Goal: Information Seeking & Learning: Learn about a topic

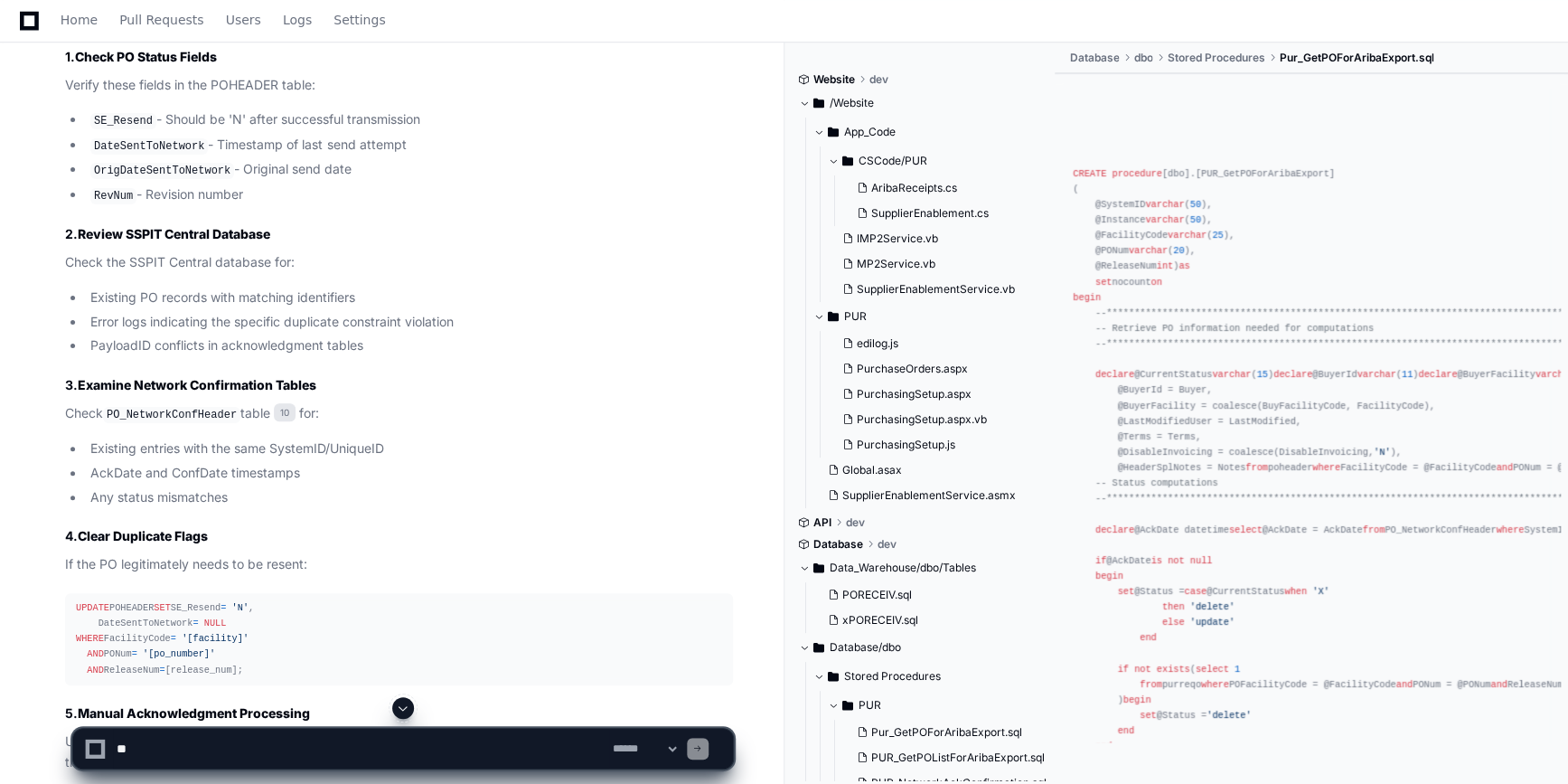
scroll to position [4022, 0]
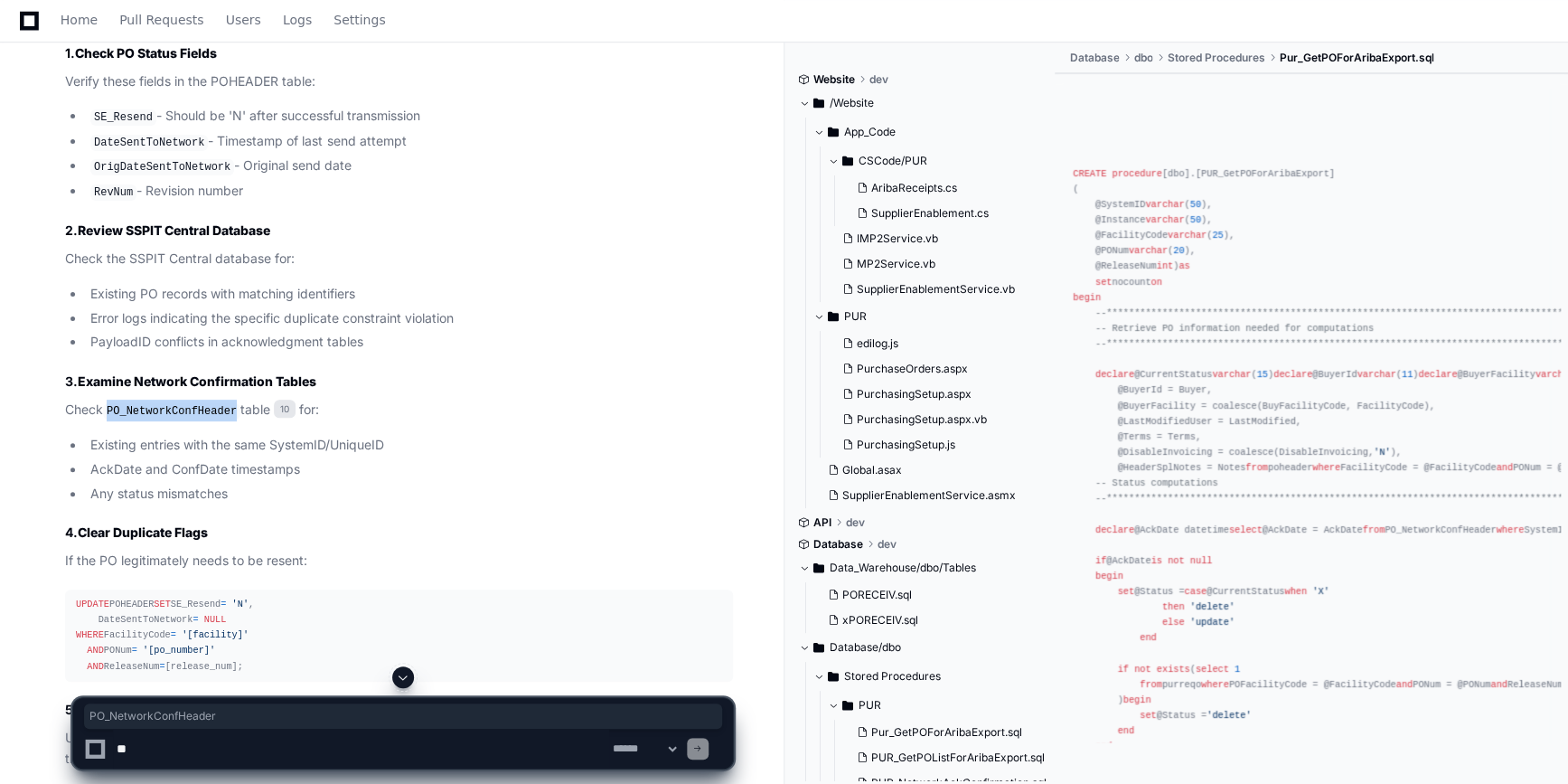
drag, startPoint x: 110, startPoint y: 392, endPoint x: 229, endPoint y: 392, distance: 119.0
click at [229, 403] on code "PO_NetworkConfHeader" at bounding box center [171, 411] width 137 height 17
copy code "PO_NetworkConfHeader"
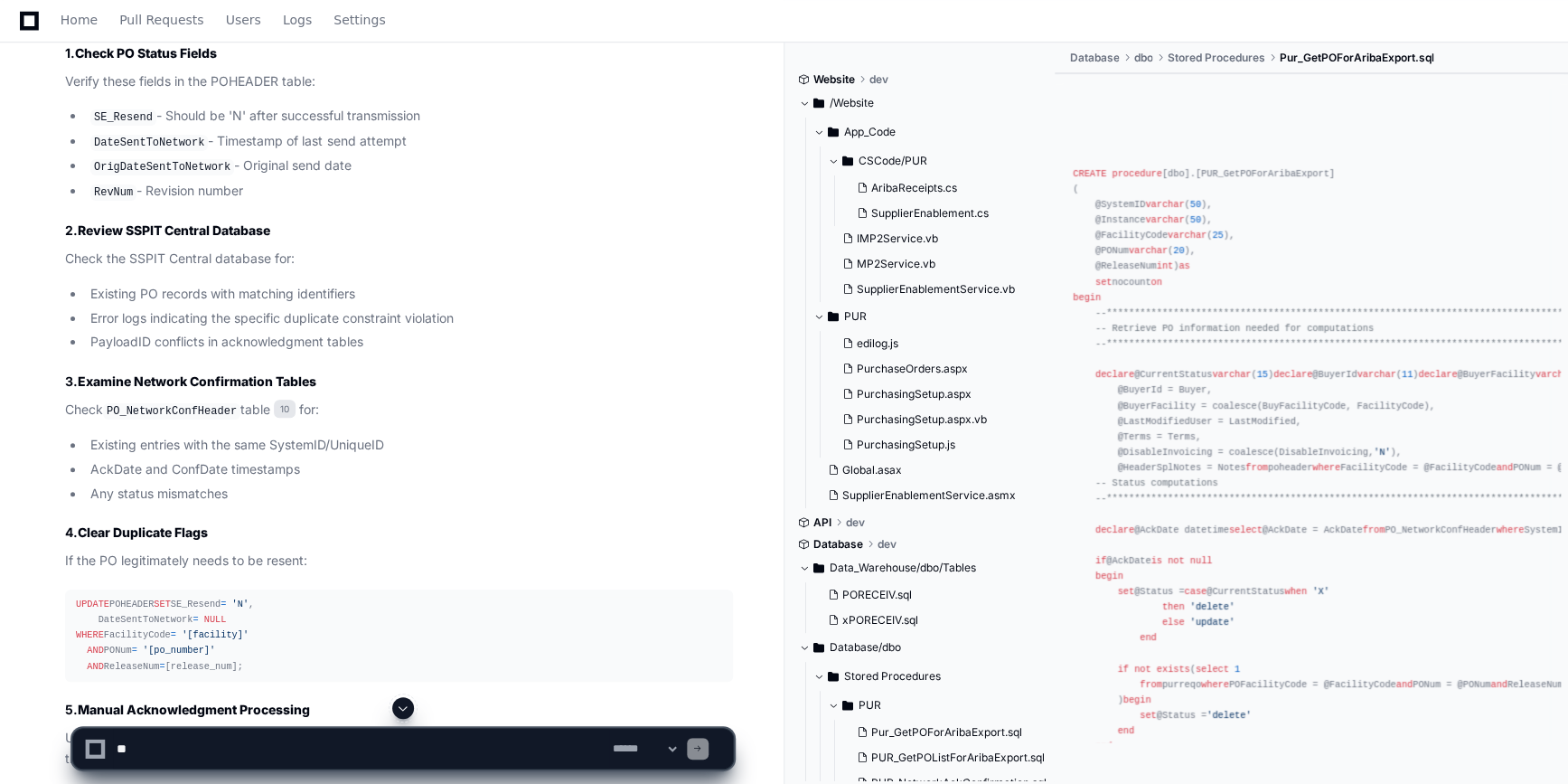
click at [435, 484] on li "Any status mismatches" at bounding box center [408, 494] width 648 height 20
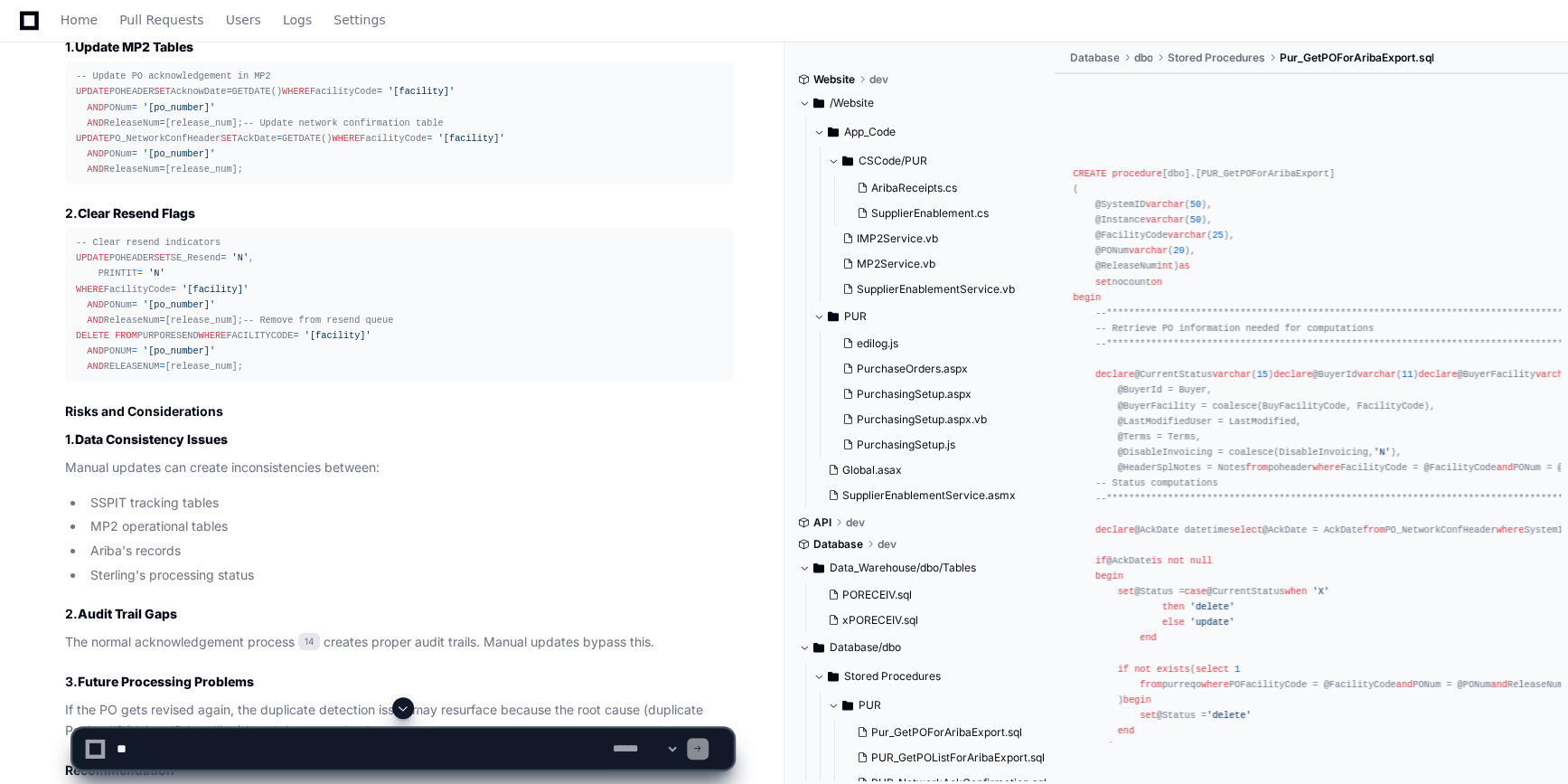
scroll to position [6687, 0]
click at [168, 371] on div "-- Clear resend indicators UPDATE POHEADER SET SE_Resend = 'N' , PRINTIT = 'N' …" at bounding box center [399, 302] width 647 height 139
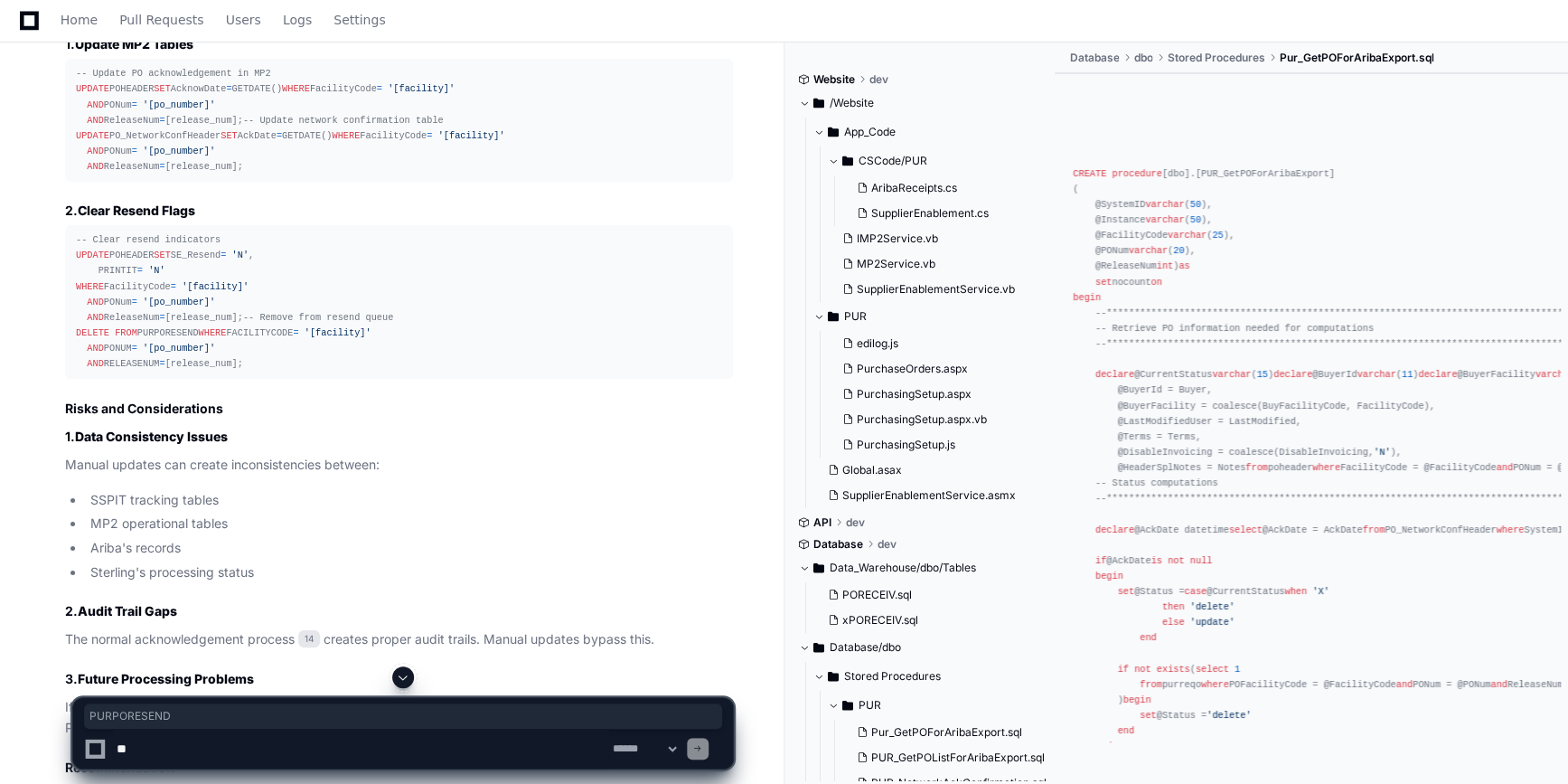
copy div "PURPORESEND"
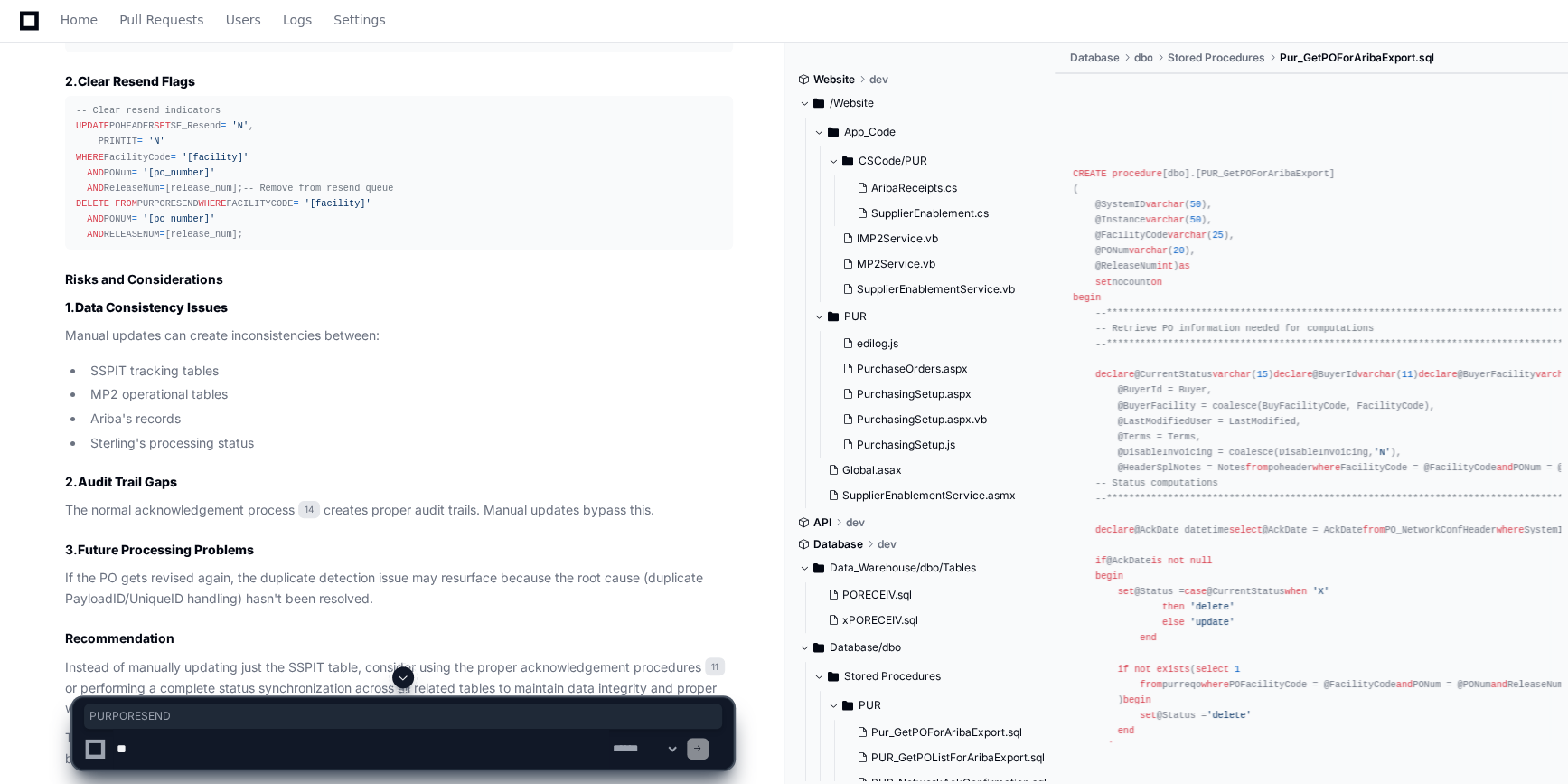
scroll to position [6817, 0]
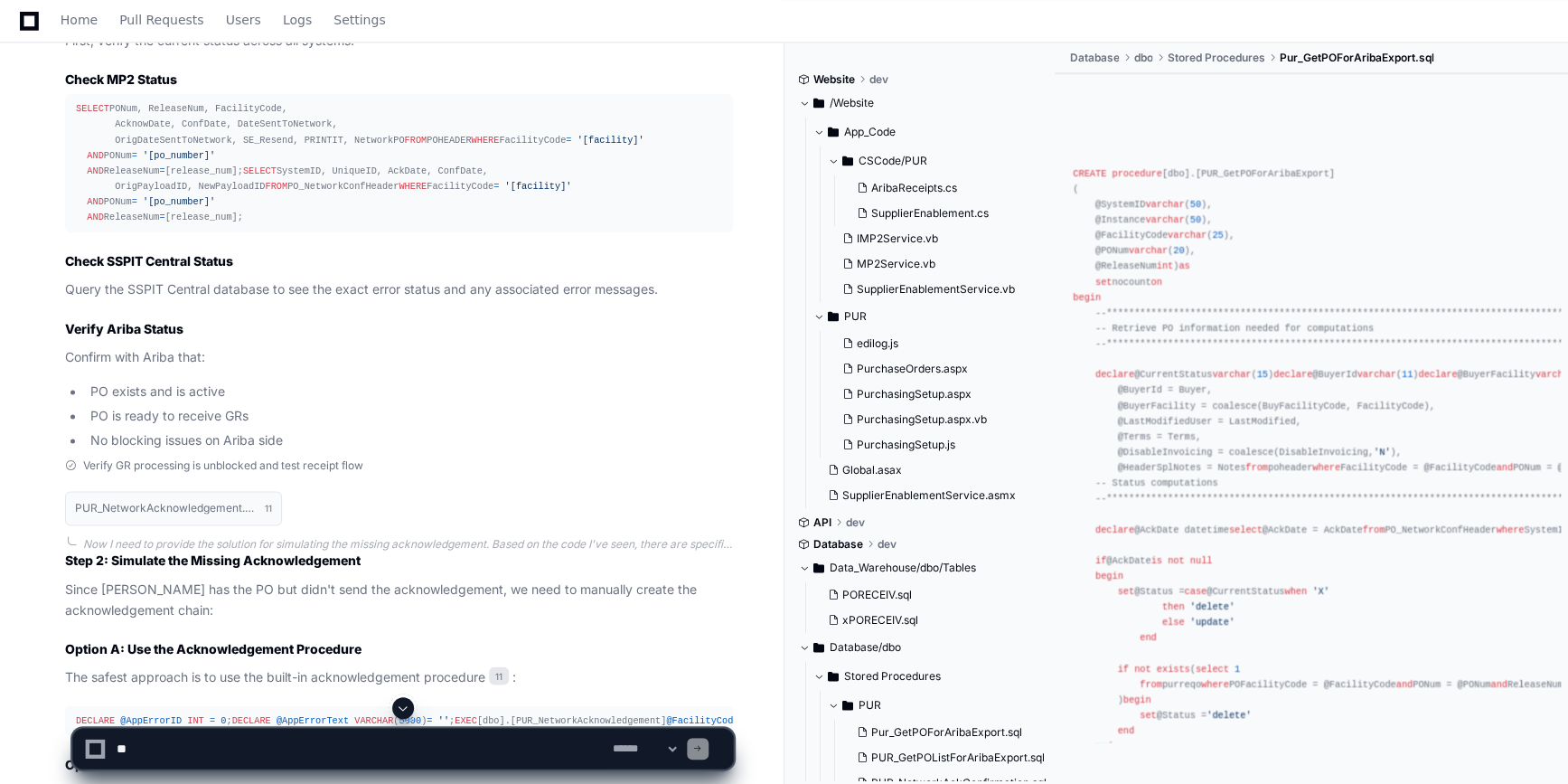
scroll to position [8097, 0]
click at [346, 224] on div "SELECT PONum, ReleaseNum, FacilityCode, AcknowDate, ConfDate, DateSentToNetwork…" at bounding box center [399, 162] width 647 height 124
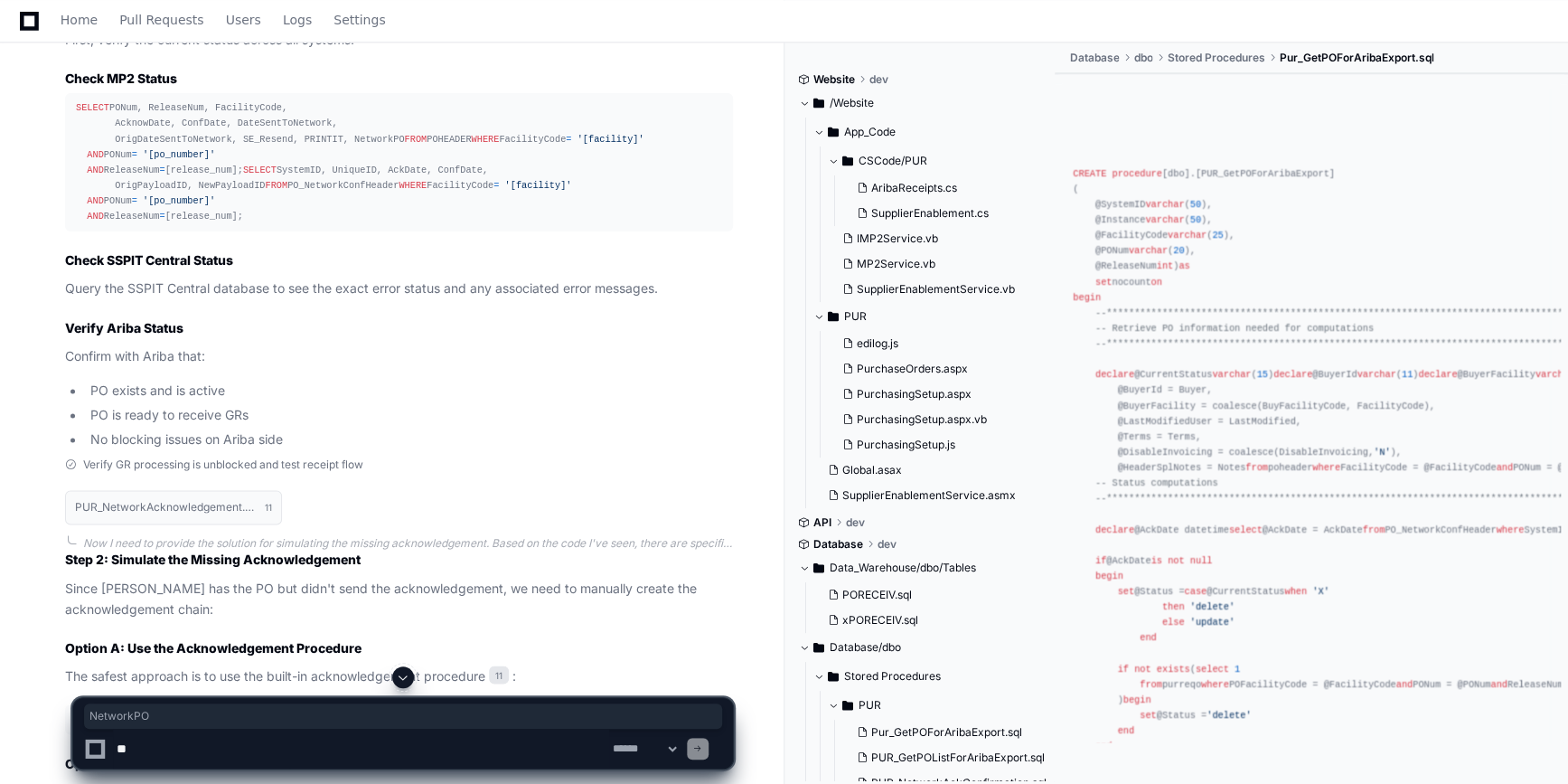
click at [346, 224] on div "SELECT PONum, ReleaseNum, FacilityCode, AcknowDate, ConfDate, DateSentToNetwork…" at bounding box center [399, 162] width 647 height 124
copy div "NetworkPO"
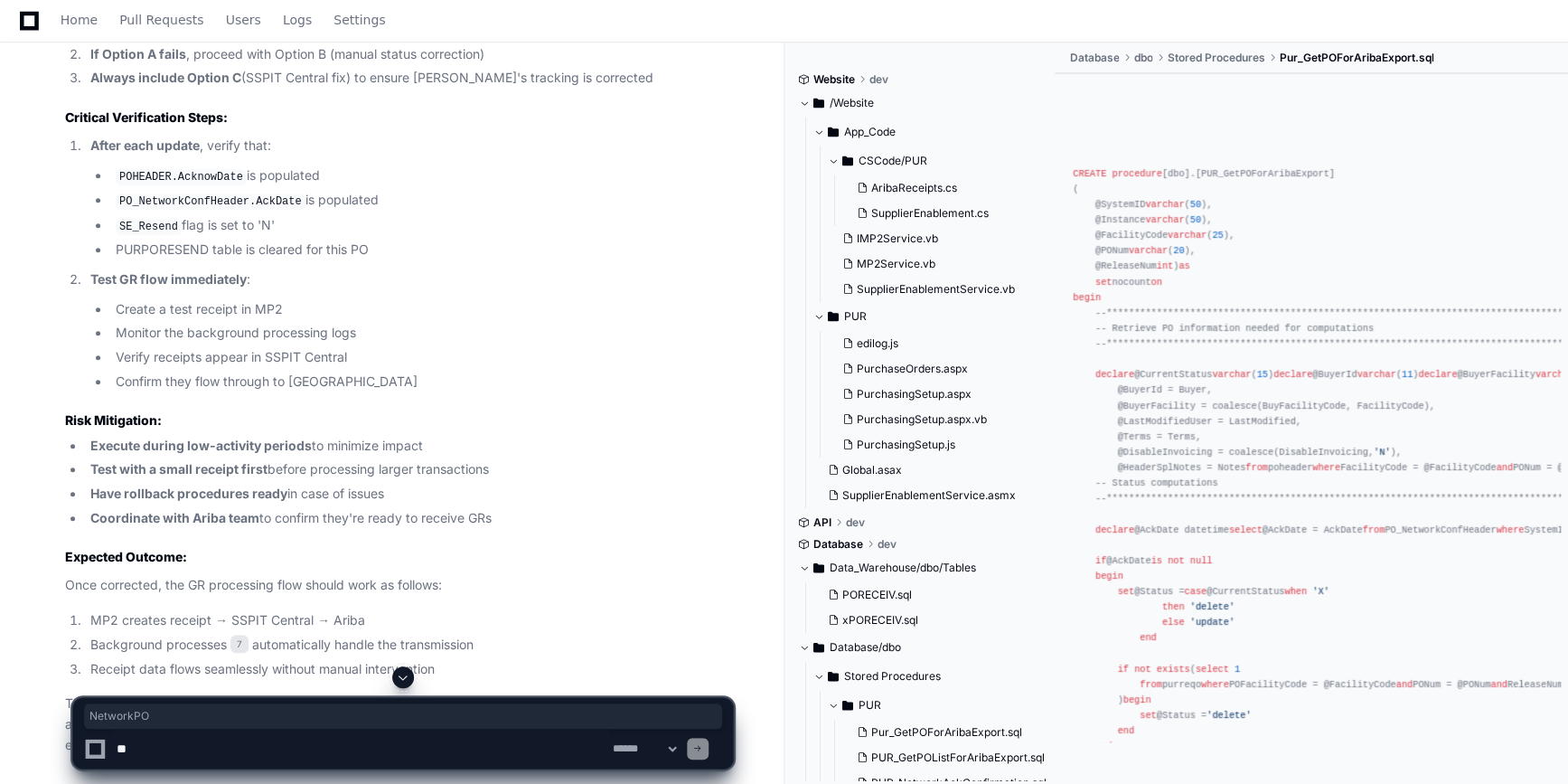
scroll to position [10866, 0]
